Goal: Task Accomplishment & Management: Use online tool/utility

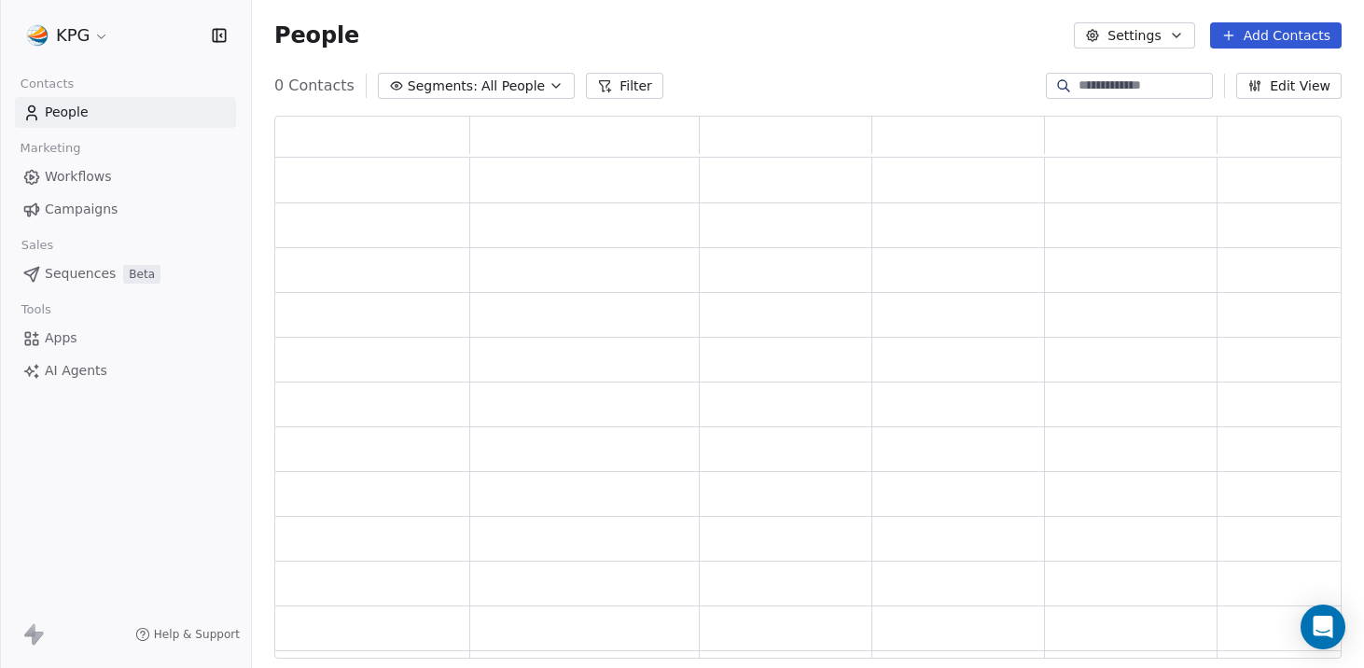
scroll to position [543, 1067]
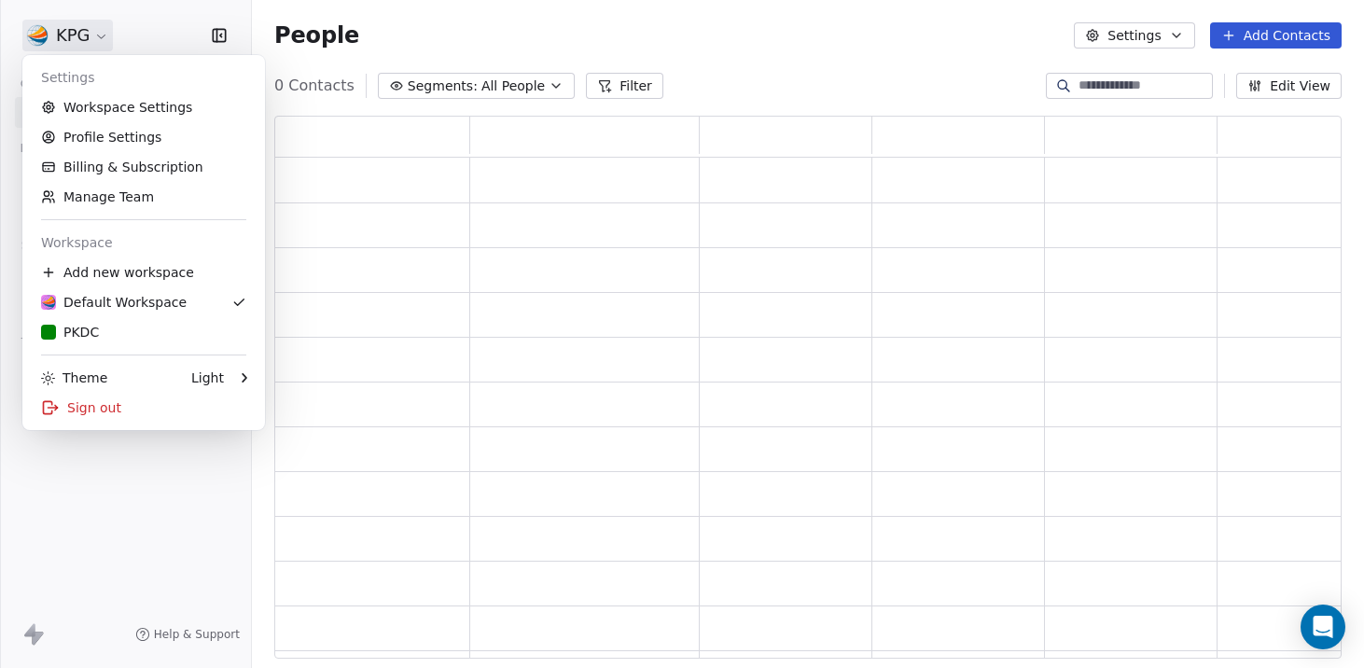
click at [62, 31] on html "KPG Contacts People Marketing Workflows Campaigns Sales Pipelines Sequences Bet…" at bounding box center [682, 334] width 1364 height 668
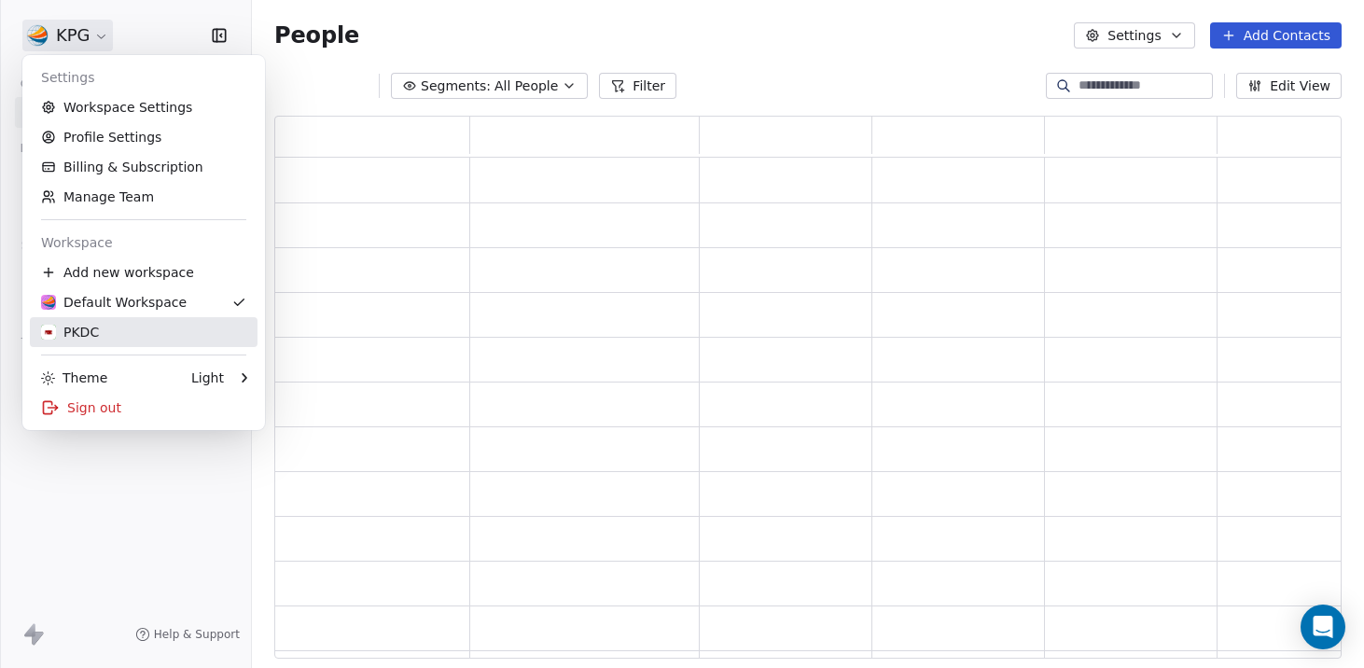
click at [132, 344] on link "PKDC" at bounding box center [144, 332] width 228 height 30
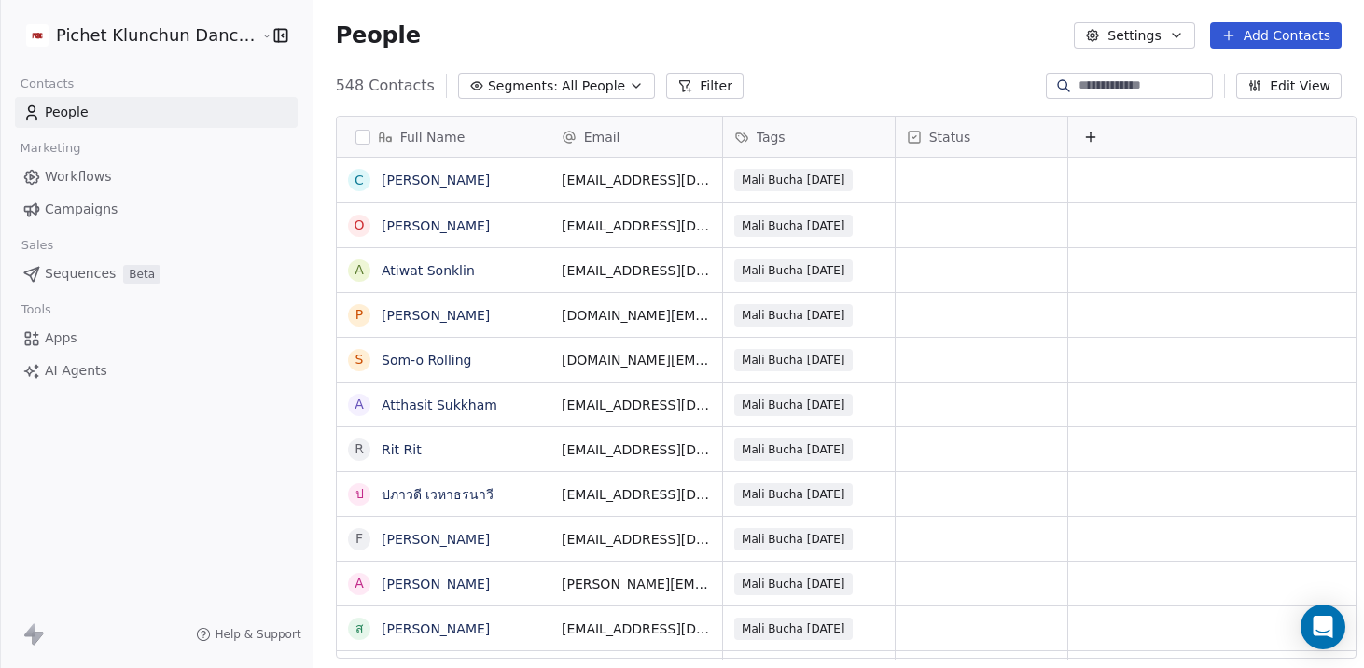
scroll to position [588, 1065]
click at [127, 203] on link "Campaigns" at bounding box center [156, 209] width 283 height 31
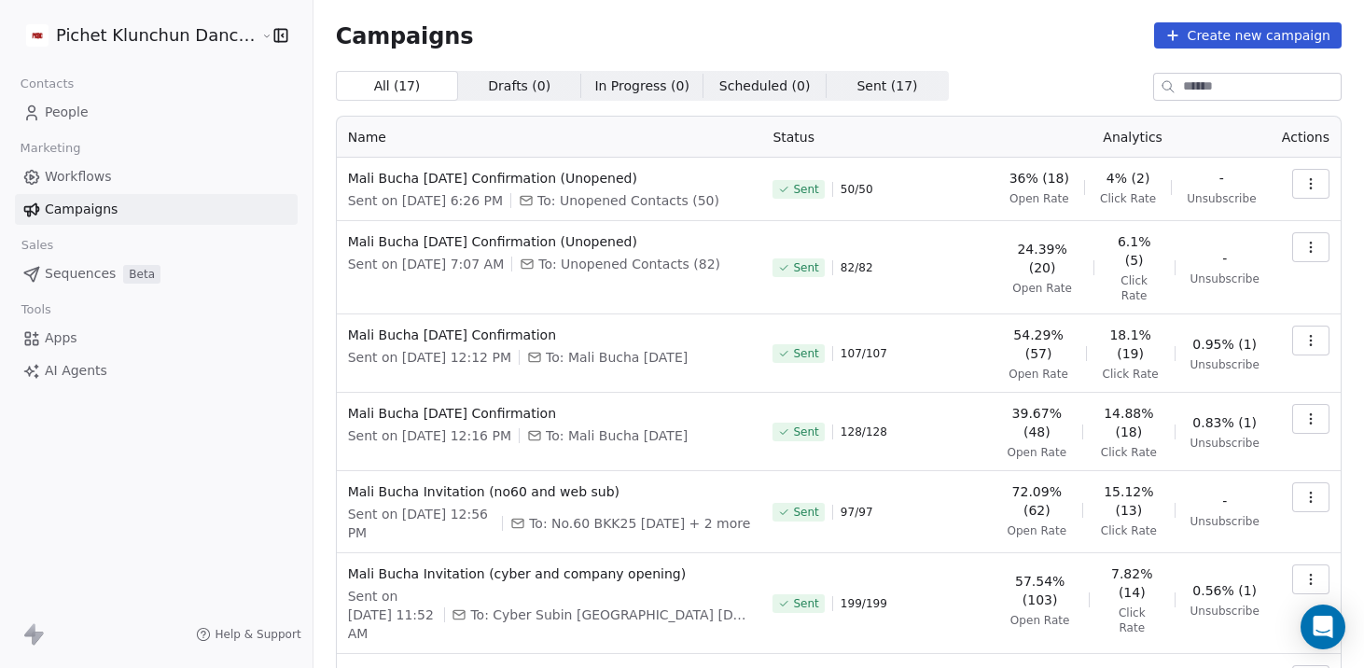
click at [1308, 183] on icon "button" at bounding box center [1310, 183] width 15 height 15
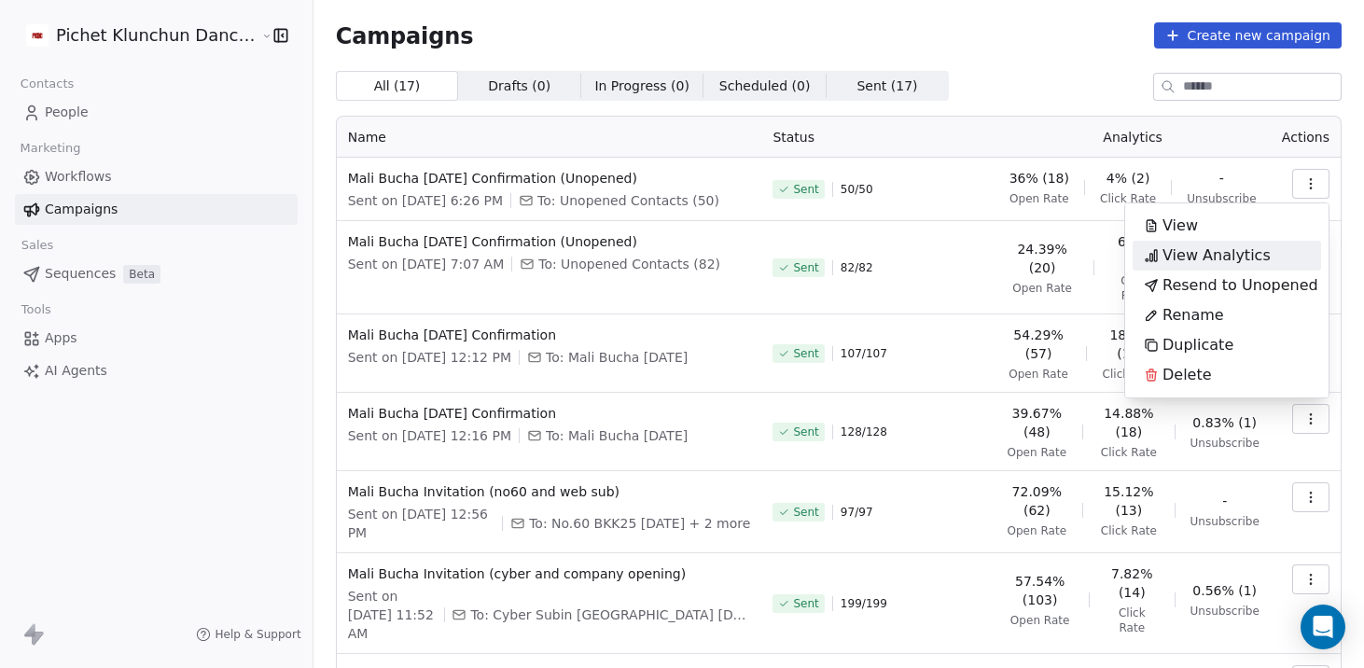
click at [1230, 265] on span "View Analytics" at bounding box center [1216, 255] width 108 height 22
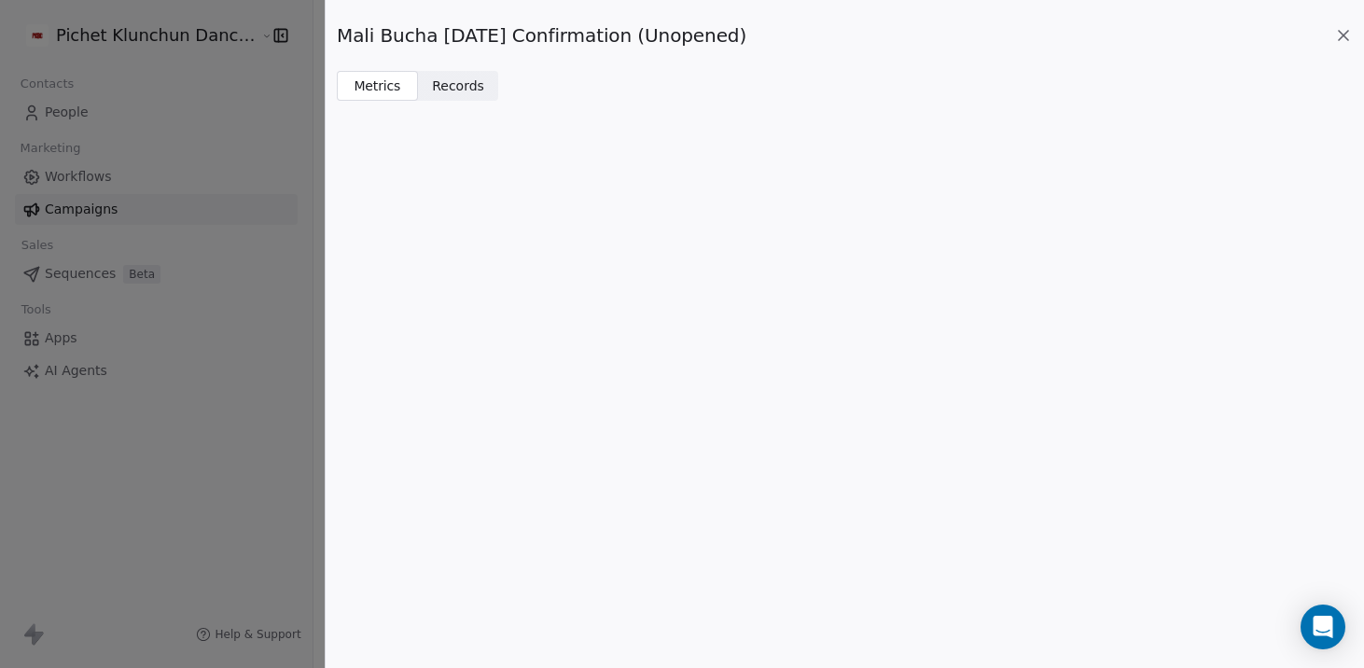
click at [469, 91] on span "Records" at bounding box center [458, 86] width 52 height 20
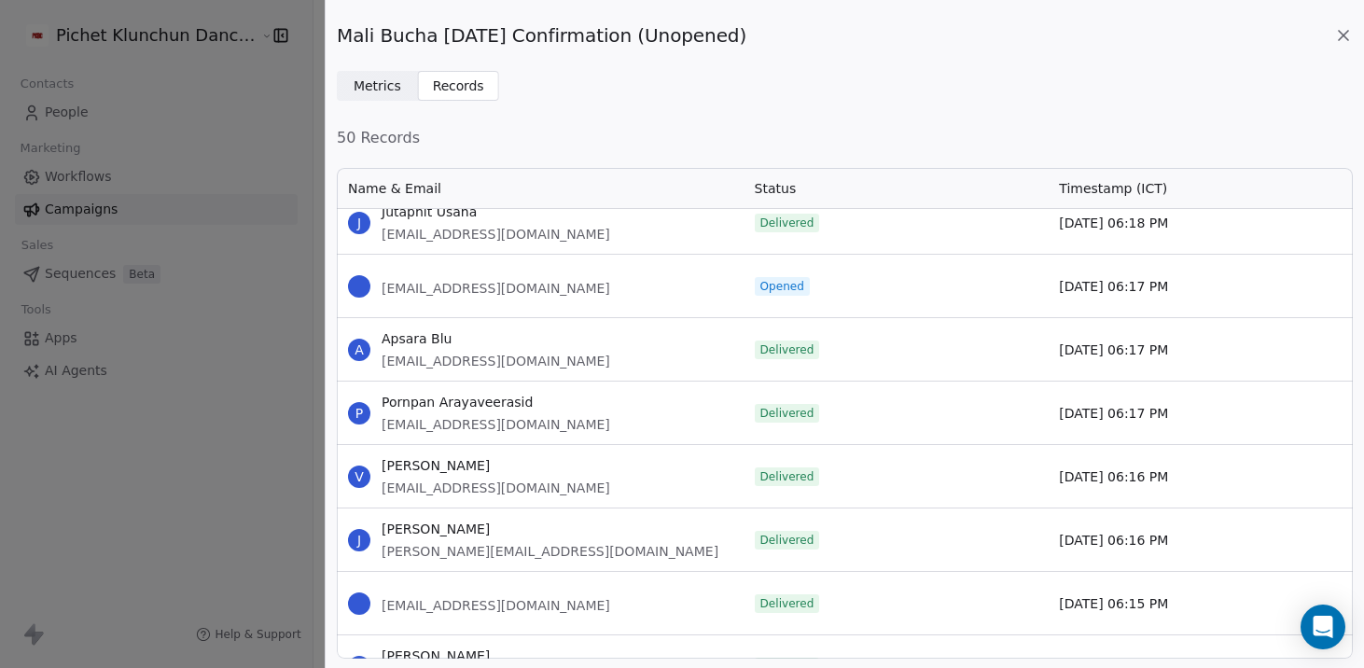
scroll to position [2720, 0]
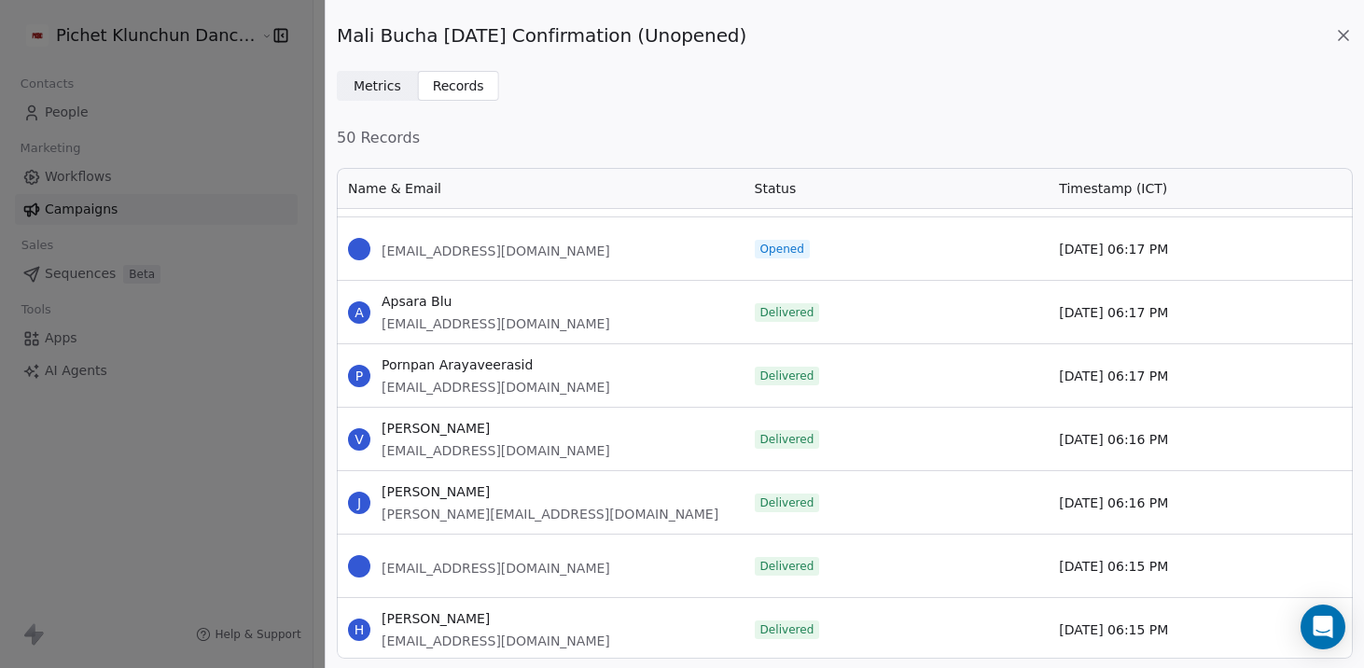
click at [199, 459] on div "Mali Bucha [DATE] Confirmation (Unopened) Metrics Metrics Records Records 50 Re…" at bounding box center [682, 334] width 1364 height 668
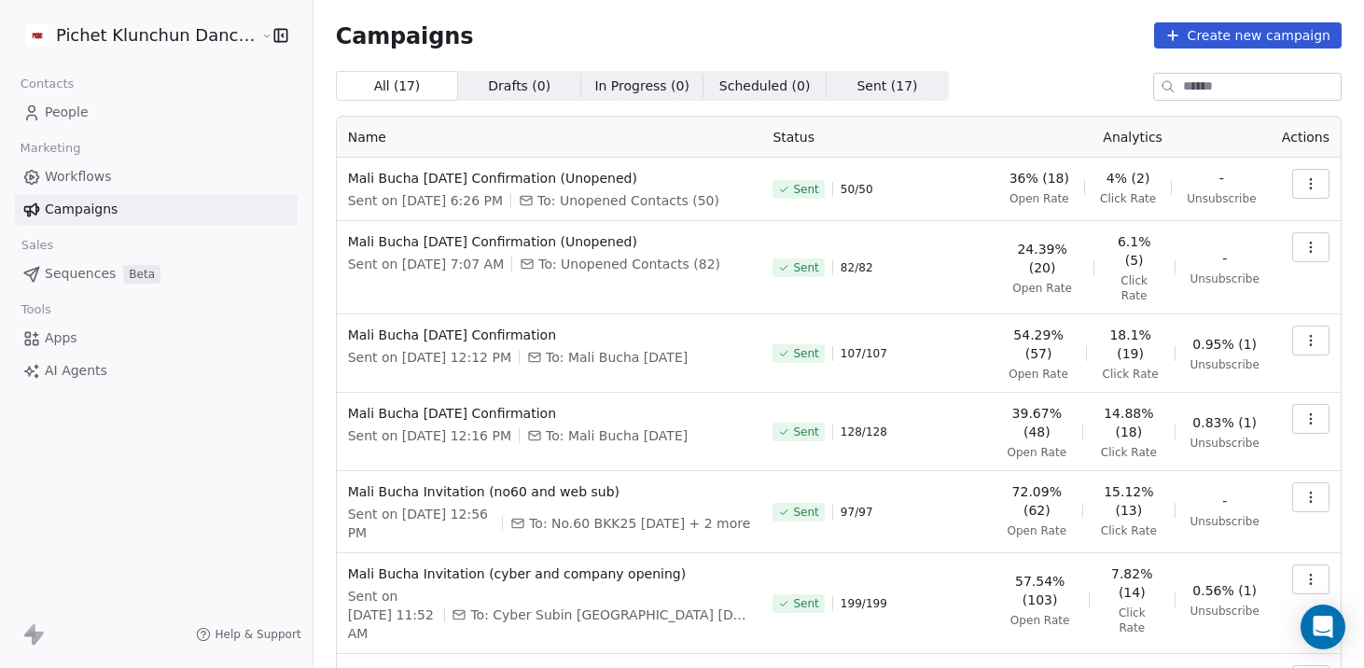
click at [1314, 349] on button "button" at bounding box center [1310, 341] width 37 height 30
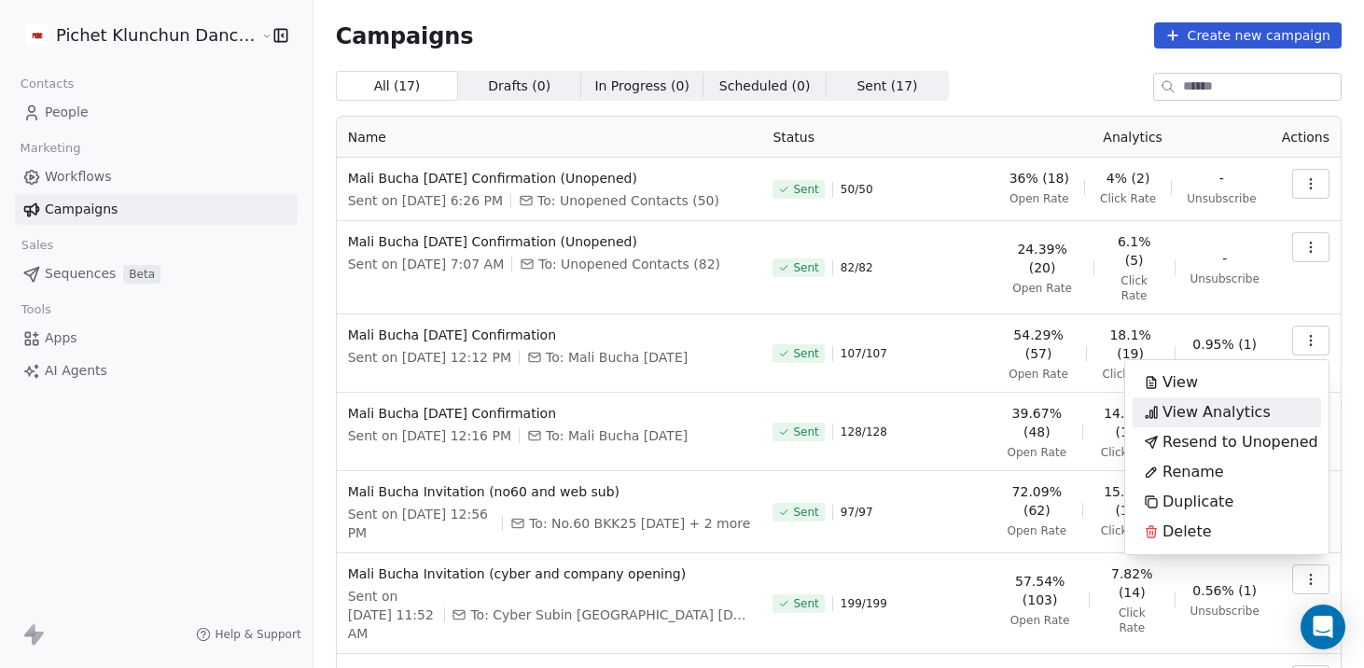
click at [1259, 401] on span "View Analytics" at bounding box center [1216, 412] width 108 height 22
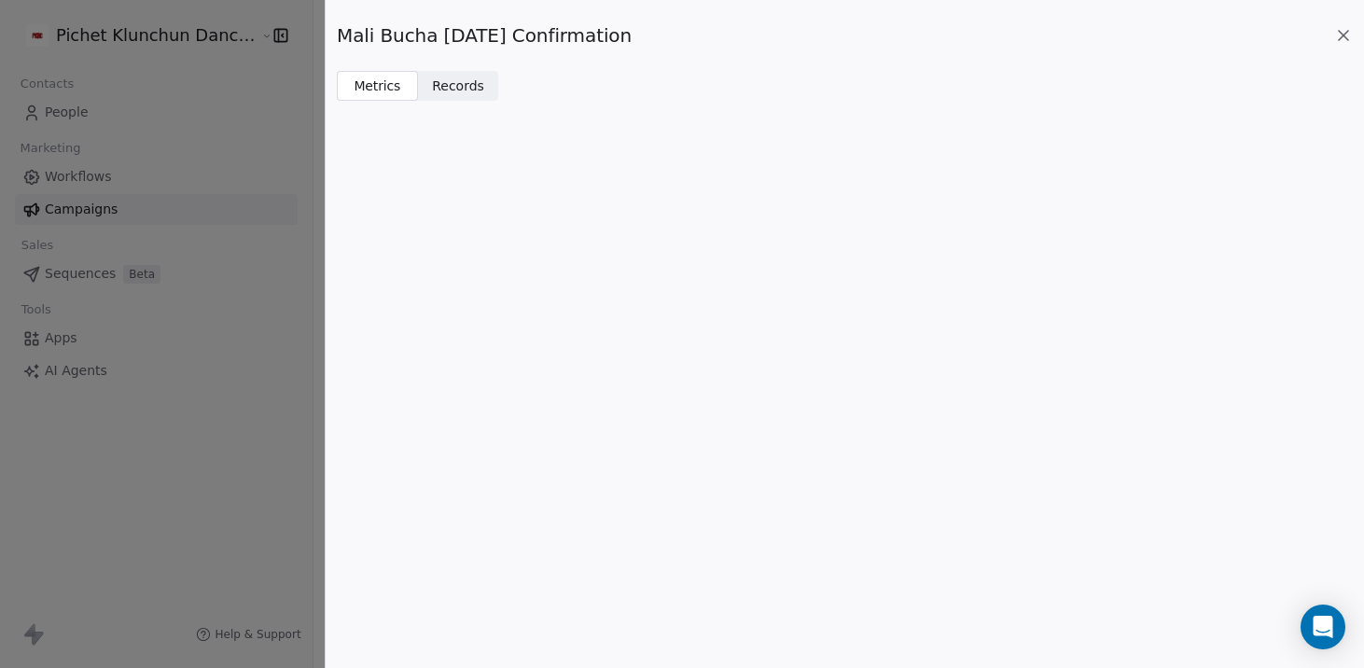
click at [478, 89] on span "Records" at bounding box center [458, 86] width 52 height 20
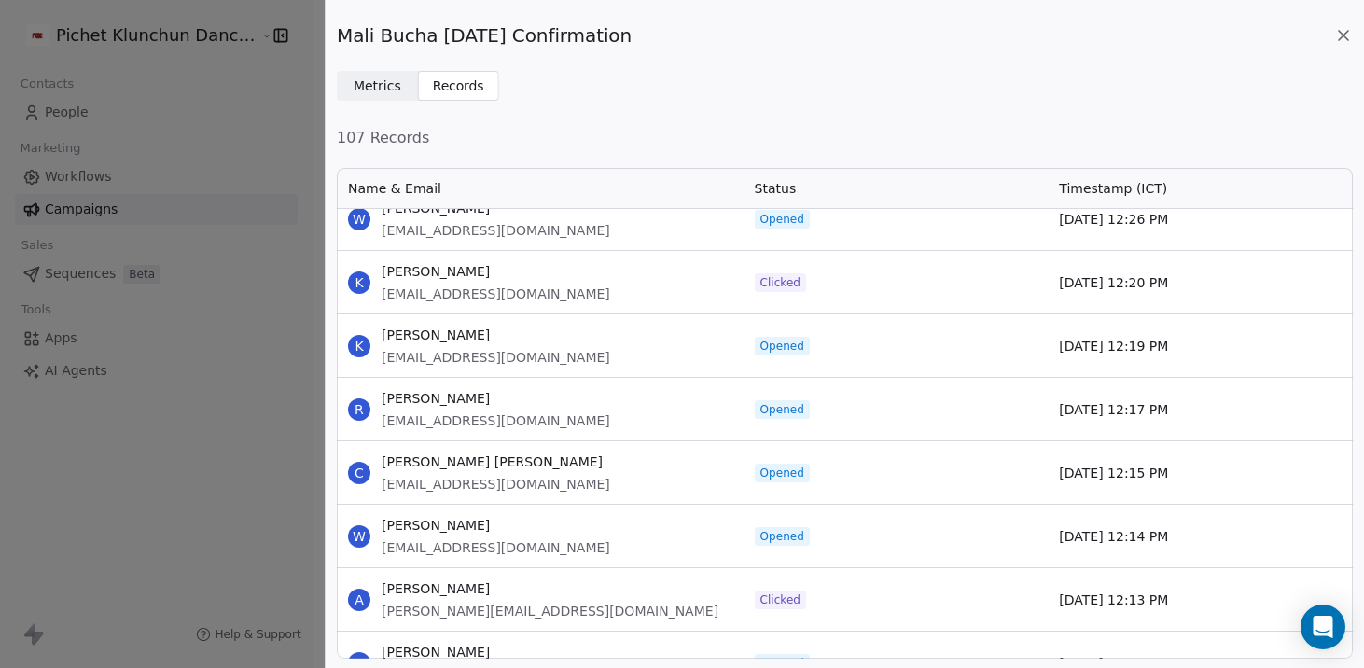
scroll to position [5984, 0]
